Goal: Task Accomplishment & Management: Use online tool/utility

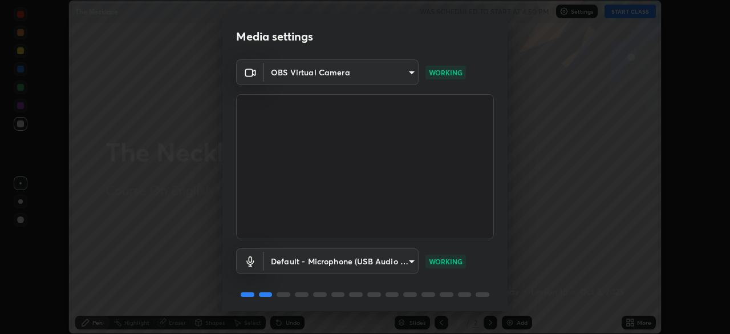
scroll to position [41, 0]
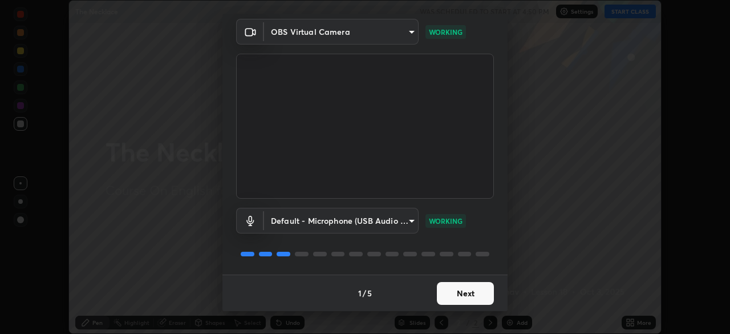
click at [471, 292] on button "Next" at bounding box center [465, 293] width 57 height 23
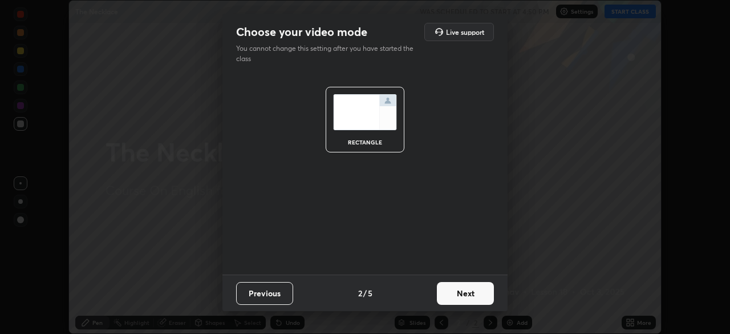
scroll to position [0, 0]
click at [471, 292] on button "Next" at bounding box center [465, 293] width 57 height 23
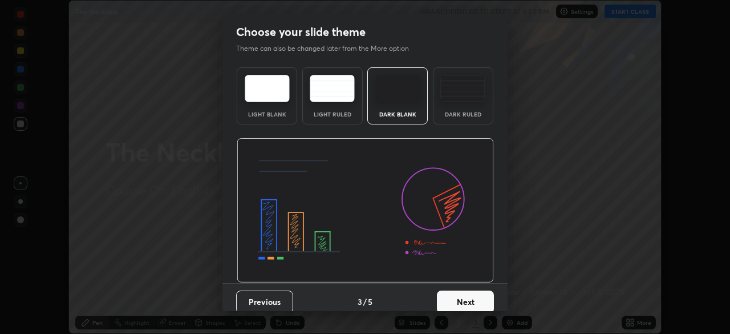
click at [473, 293] on button "Next" at bounding box center [465, 301] width 57 height 23
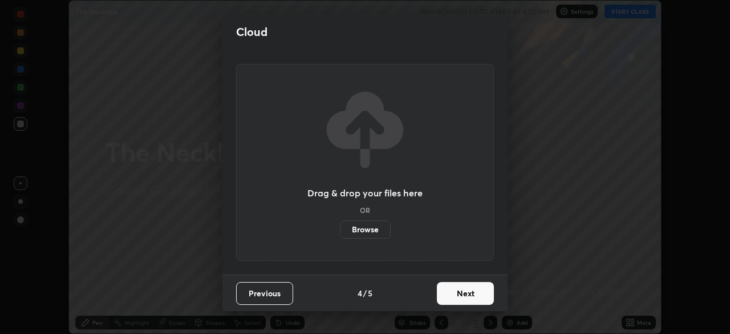
click at [473, 293] on button "Next" at bounding box center [465, 293] width 57 height 23
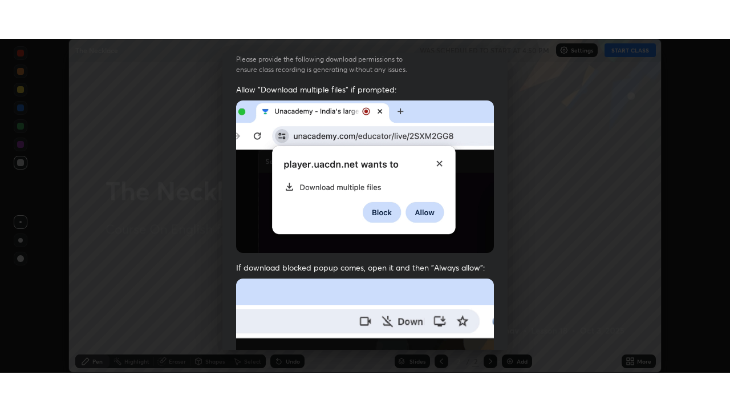
scroll to position [273, 0]
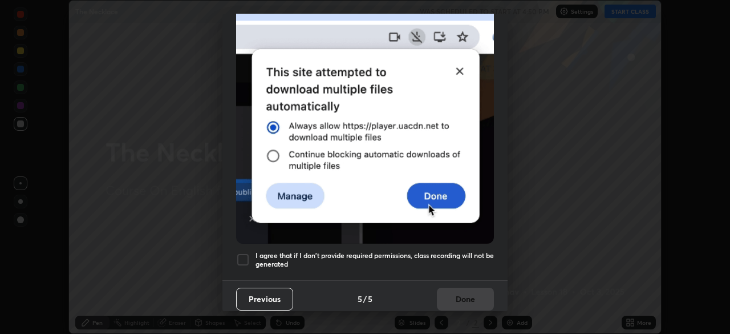
click at [244, 253] on div at bounding box center [243, 260] width 14 height 14
click at [459, 289] on button "Done" at bounding box center [465, 299] width 57 height 23
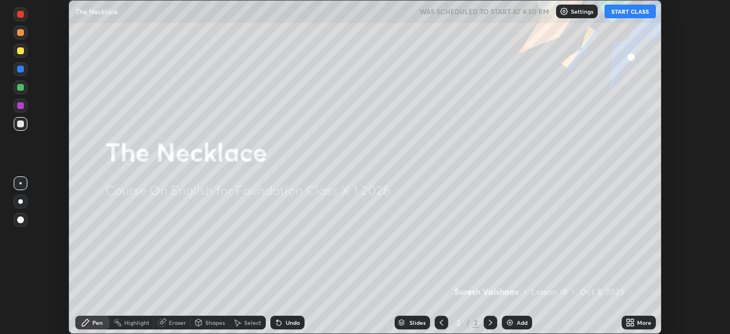
click at [623, 12] on button "START CLASS" at bounding box center [630, 12] width 51 height 14
click at [632, 321] on icon at bounding box center [632, 320] width 3 height 3
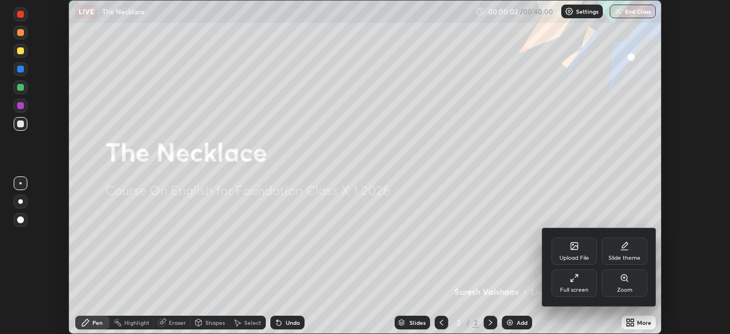
click at [580, 288] on div "Full screen" at bounding box center [574, 290] width 29 height 6
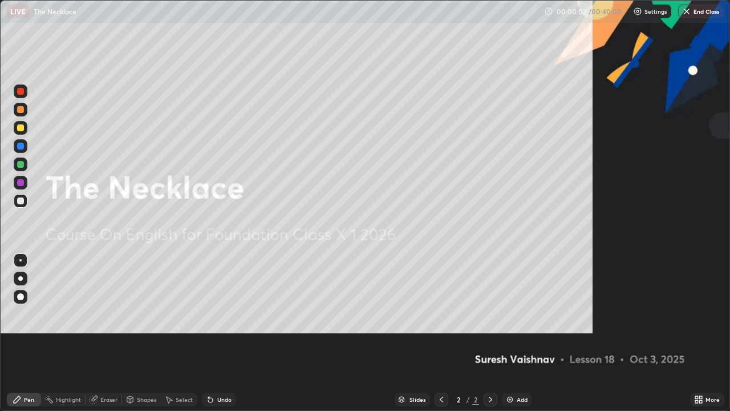
scroll to position [411, 730]
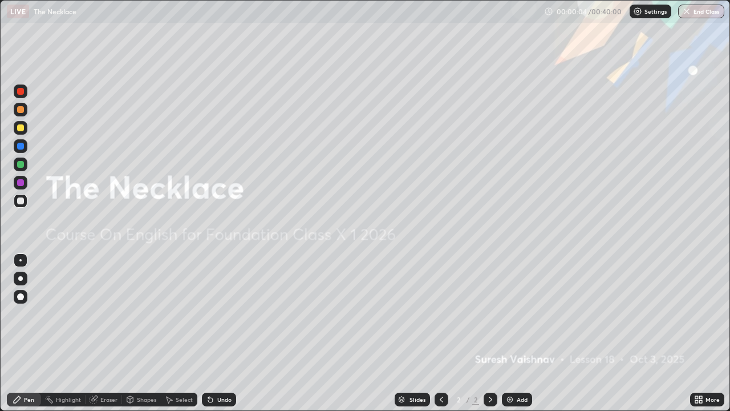
click at [522, 333] on div "Add" at bounding box center [517, 400] width 30 height 14
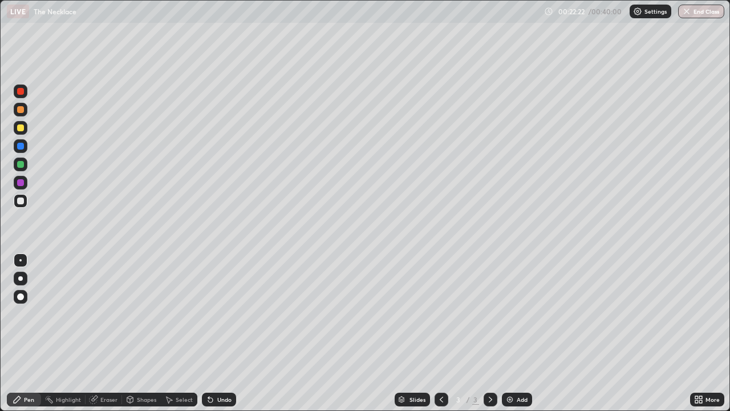
click at [688, 9] on img "button" at bounding box center [686, 11] width 9 height 9
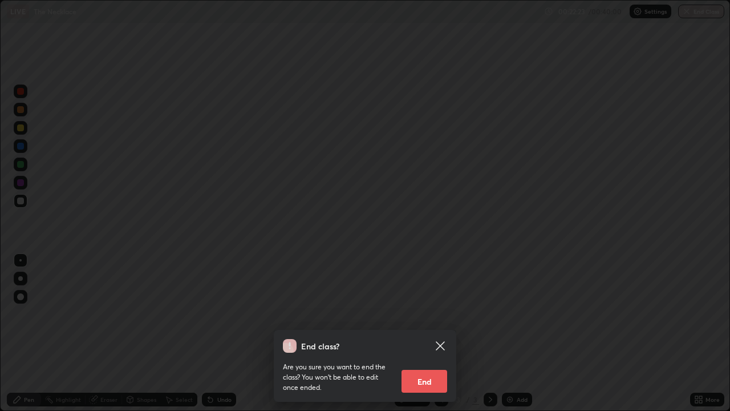
click at [426, 333] on button "End" at bounding box center [425, 381] width 46 height 23
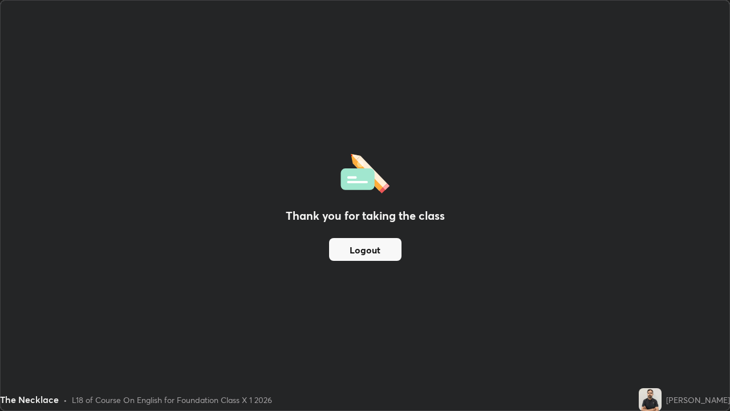
click at [389, 250] on button "Logout" at bounding box center [365, 249] width 72 height 23
